Goal: Information Seeking & Learning: Check status

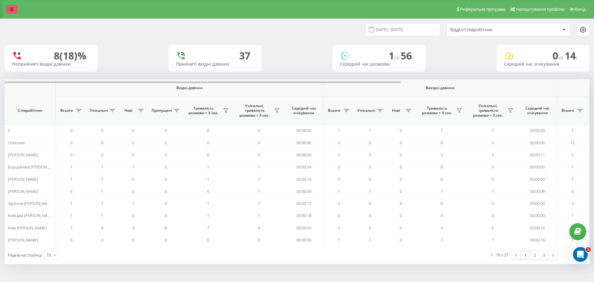
click at [11, 8] on icon at bounding box center [12, 9] width 4 height 4
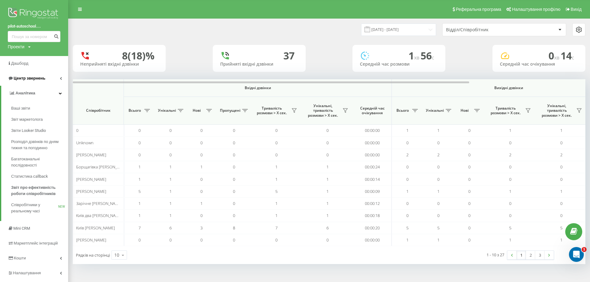
click at [46, 78] on link "Центр звернень" at bounding box center [34, 78] width 68 height 15
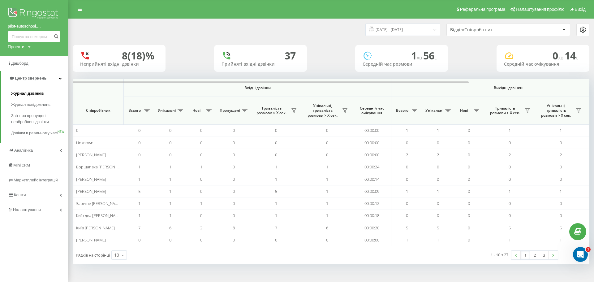
click at [47, 90] on link "Журнал дзвінків" at bounding box center [39, 93] width 57 height 11
click at [38, 117] on span "Звіт про пропущені необроблені дзвінки" at bounding box center [38, 119] width 54 height 12
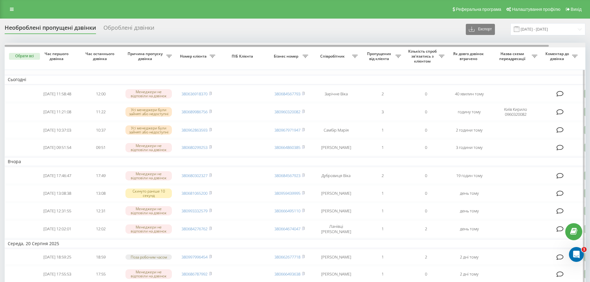
scroll to position [0, 39]
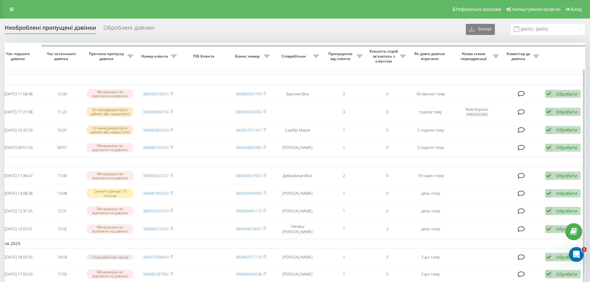
drag, startPoint x: 325, startPoint y: 47, endPoint x: 333, endPoint y: 48, distance: 8.1
click at [333, 47] on div at bounding box center [295, 45] width 581 height 5
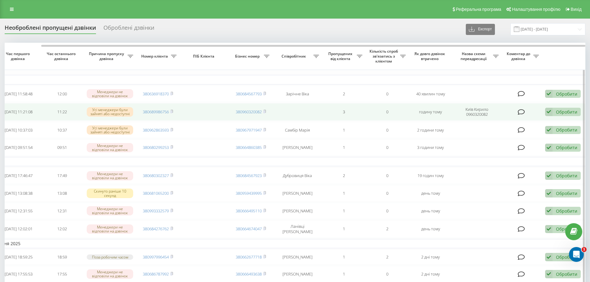
click at [571, 109] on div "Обробити Не вдалося зв'язатися Зв'язався з клієнтом за допомогою іншого каналу …" at bounding box center [563, 112] width 36 height 8
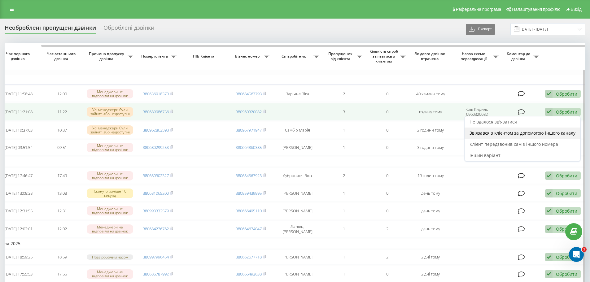
click at [535, 135] on span "Зв'язався з клієнтом за допомогою іншого каналу" at bounding box center [522, 133] width 106 height 6
